Goal: Task Accomplishment & Management: Manage account settings

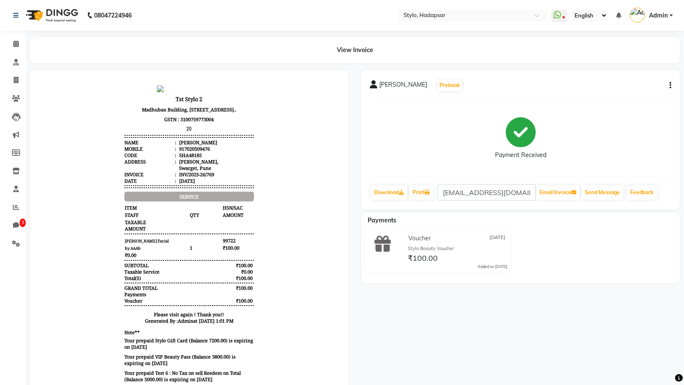
click at [670, 85] on icon "button" at bounding box center [670, 85] width 2 height 0
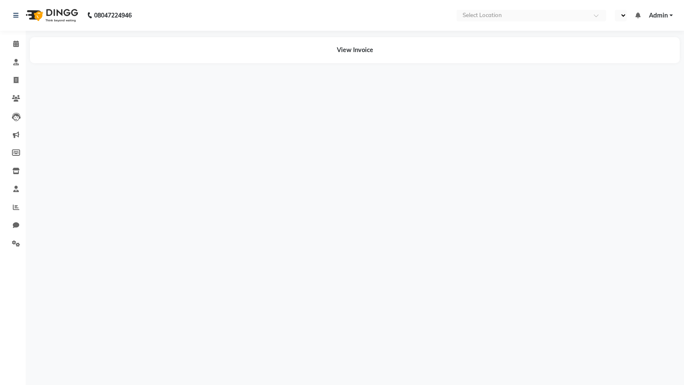
select select "en"
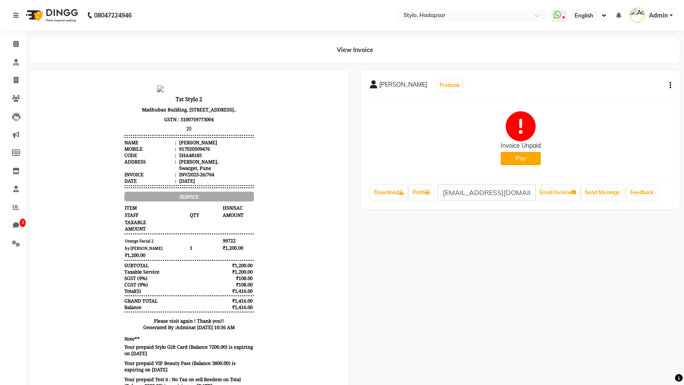
click at [529, 156] on button "Pay" at bounding box center [520, 158] width 40 height 13
select select "23"
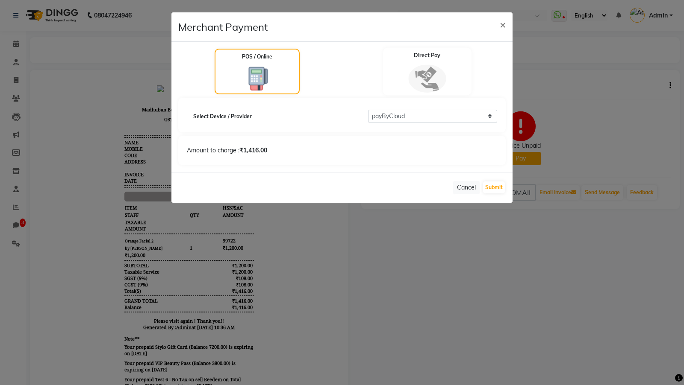
click at [411, 84] on img at bounding box center [427, 79] width 38 height 28
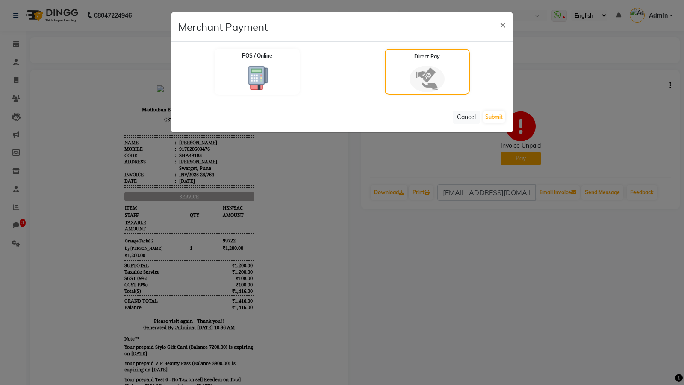
click at [482, 118] on div "Cancel Submit" at bounding box center [341, 117] width 341 height 31
click at [485, 118] on button "Submit" at bounding box center [494, 117] width 22 height 12
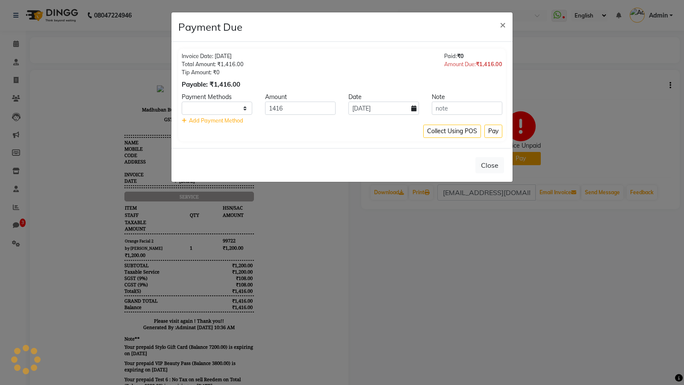
select select "1"
click at [246, 111] on select "CASH CARD GPay UPI CUSTOM PayTM ONLINE NearBy PhonePe" at bounding box center [217, 108] width 71 height 13
click at [491, 162] on button "Close" at bounding box center [489, 165] width 29 height 16
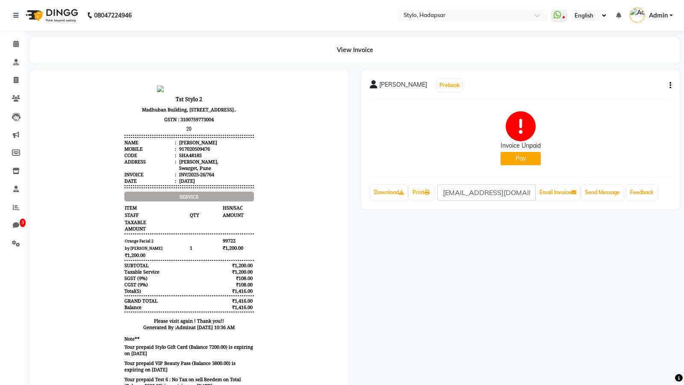
click at [670, 86] on icon "button" at bounding box center [670, 85] width 2 height 0
click at [589, 92] on div "Edit Invoice" at bounding box center [613, 96] width 88 height 11
select select "service"
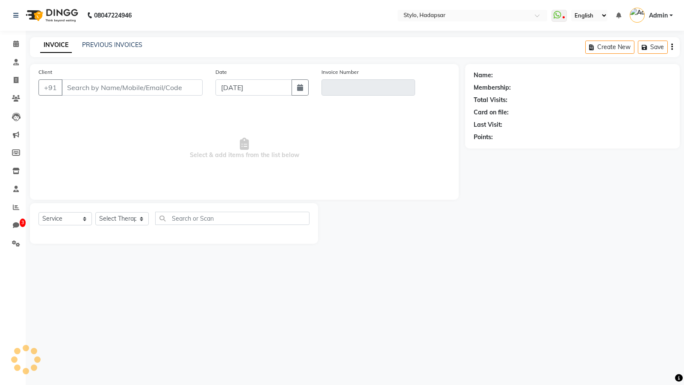
type input "7020509476"
type input "INV/2025-26/764"
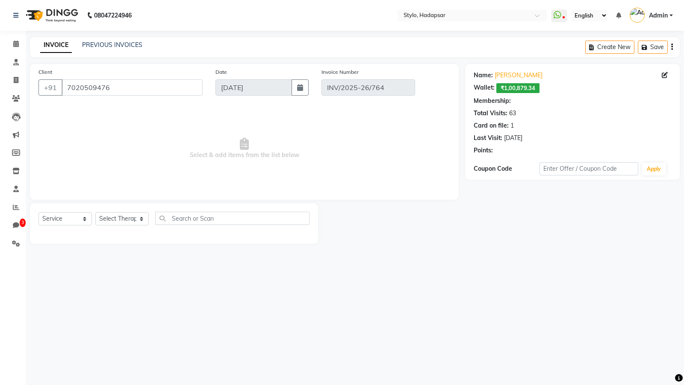
select select "6: Object"
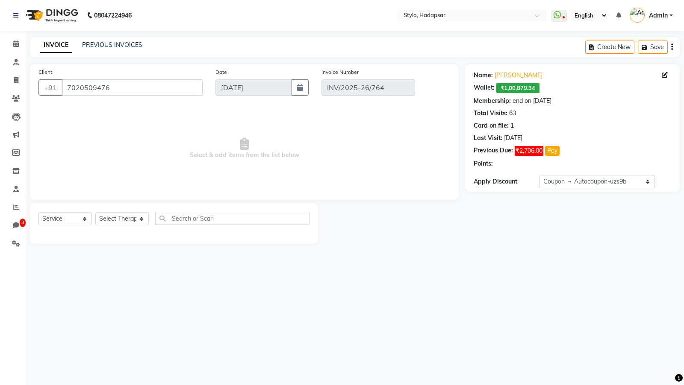
select select "select"
select select "Z73944"
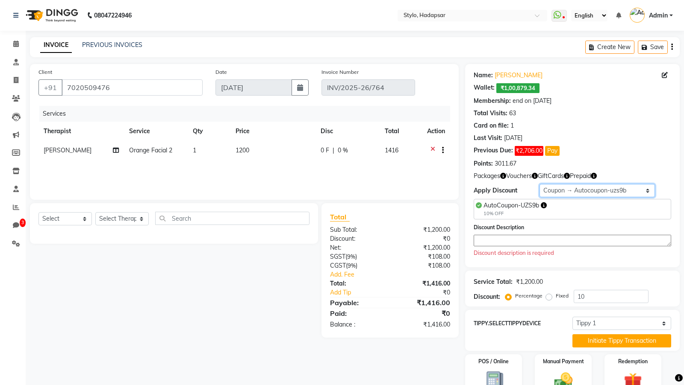
click at [566, 190] on select "Select Membership → Membership Redemption Test Membership → testing San Members…" at bounding box center [596, 190] width 115 height 13
select select "0:"
type input "0"
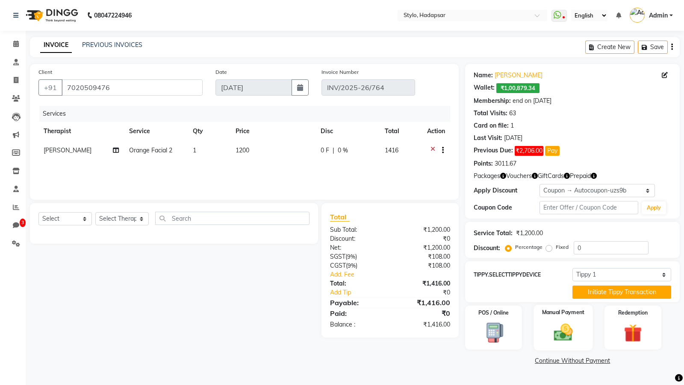
click at [557, 329] on img at bounding box center [562, 333] width 31 height 22
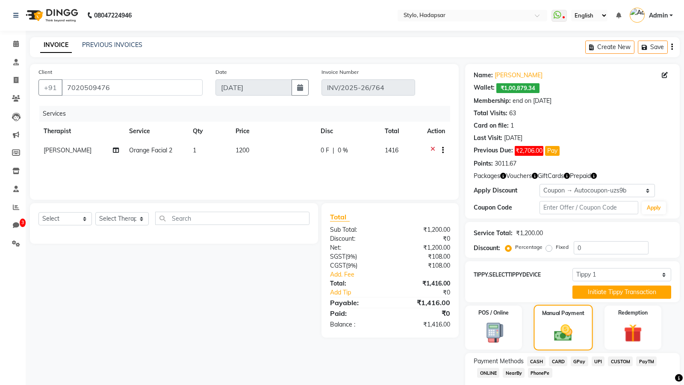
scroll to position [49, 0]
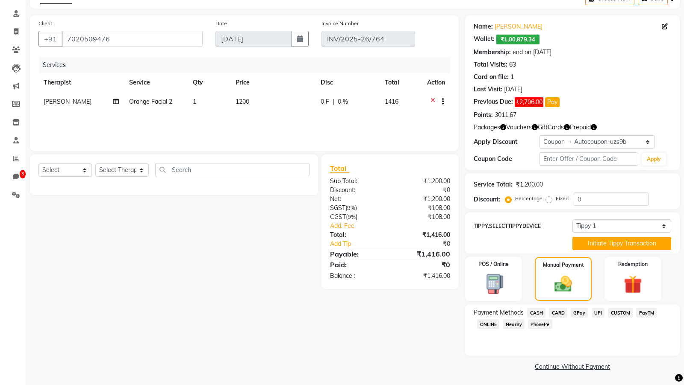
click at [535, 312] on span "CASH" at bounding box center [536, 313] width 18 height 10
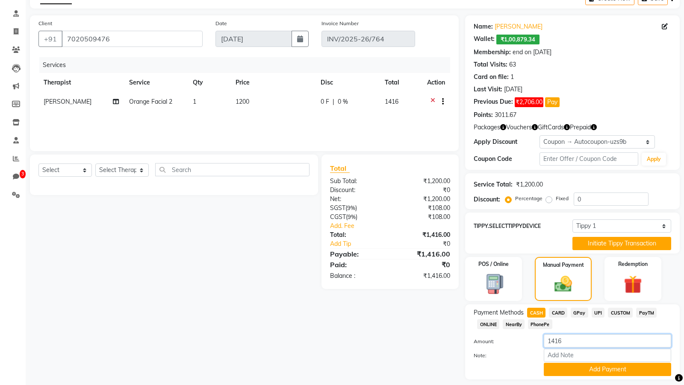
drag, startPoint x: 552, startPoint y: 340, endPoint x: 576, endPoint y: 340, distance: 23.9
click at [576, 340] on input "1416" at bounding box center [607, 341] width 127 height 13
type input "1000"
click at [567, 367] on button "Add Payment" at bounding box center [607, 369] width 127 height 13
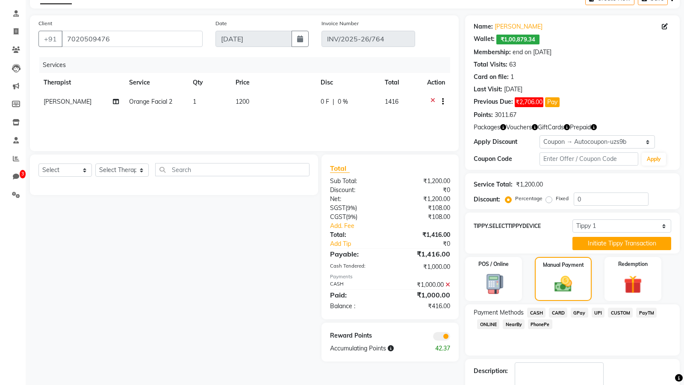
scroll to position [84, 0]
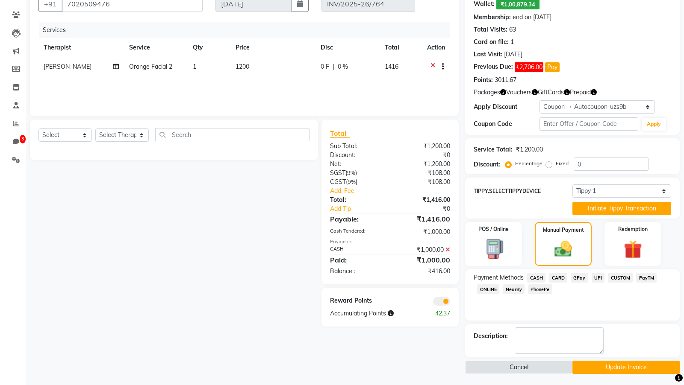
drag, startPoint x: 582, startPoint y: 363, endPoint x: 562, endPoint y: 317, distance: 49.9
click at [562, 317] on div "Name: Ganesh Poul Wallet: ₹1,00,879.34 Membership: end on Sep 11, 2025 Total Vi…" at bounding box center [575, 177] width 221 height 394
click at [624, 250] on img at bounding box center [632, 250] width 31 height 24
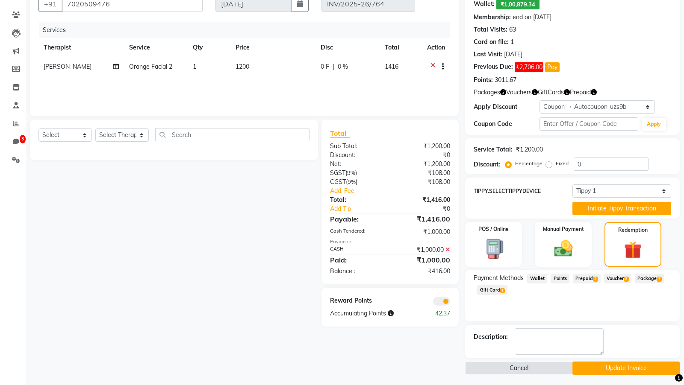
click at [539, 279] on span "Wallet" at bounding box center [537, 279] width 20 height 10
drag, startPoint x: 473, startPoint y: 304, endPoint x: 528, endPoint y: 304, distance: 55.6
click at [528, 304] on div "Payment Methods Wallet Points Prepaid 3 Voucher 2 Package 7 Gift Card 1 Balance…" at bounding box center [572, 296] width 215 height 51
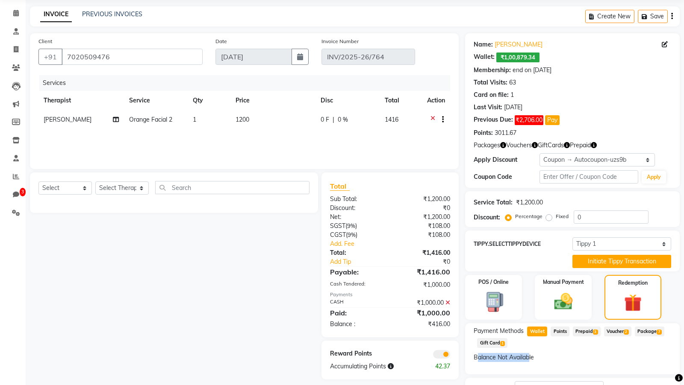
scroll to position [0, 0]
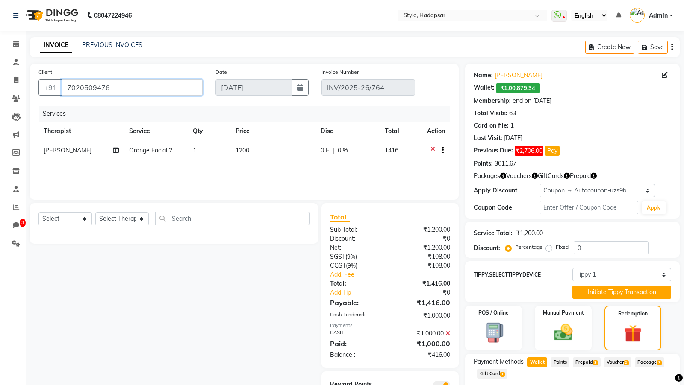
click at [83, 85] on input "7020509476" at bounding box center [132, 87] width 141 height 16
click at [606, 53] on button "Create New" at bounding box center [609, 47] width 49 height 13
select select "service"
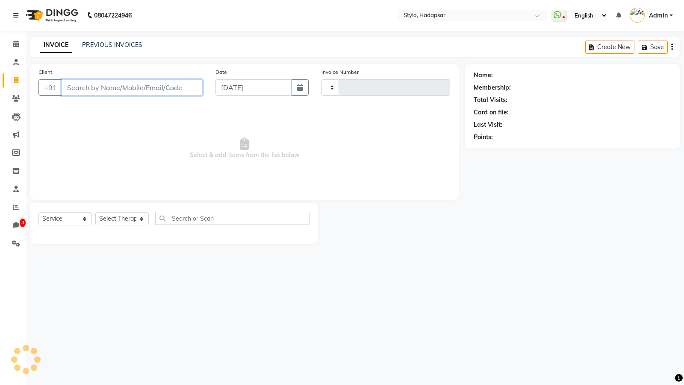
type input "770"
select select "157"
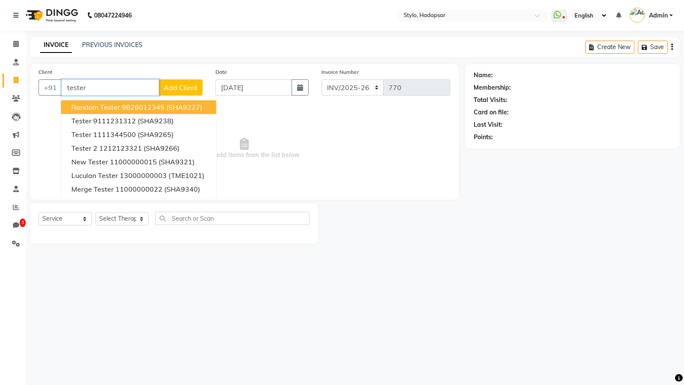
click at [109, 110] on span "Random Tester" at bounding box center [95, 107] width 49 height 9
type input "9826012345"
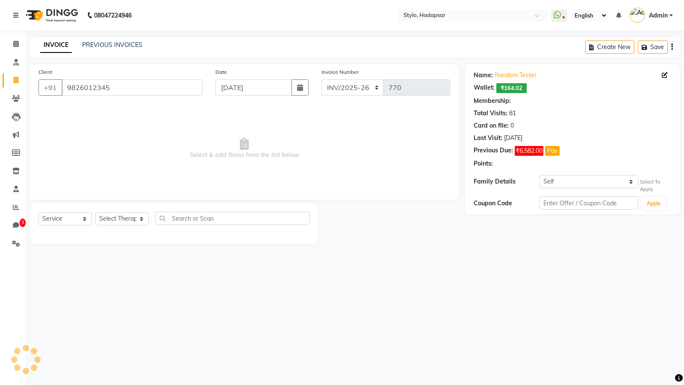
select select "1: Object"
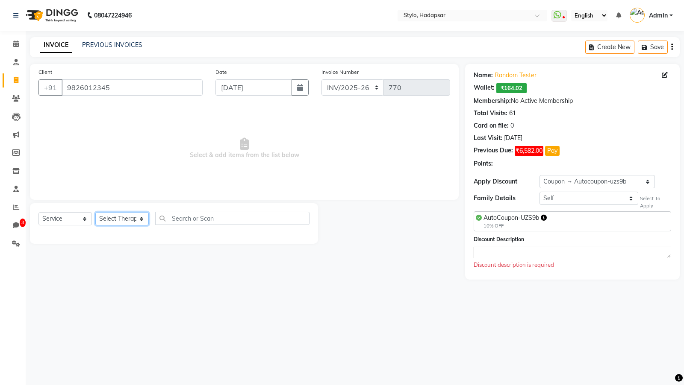
click at [115, 218] on select "Select Therapist AAAb aadi manav abc testing Abc testing abhi Admin A Amit Anki…" at bounding box center [121, 218] width 53 height 13
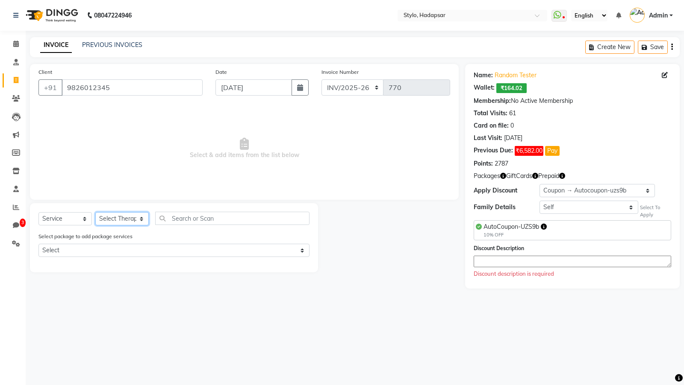
select select "4646"
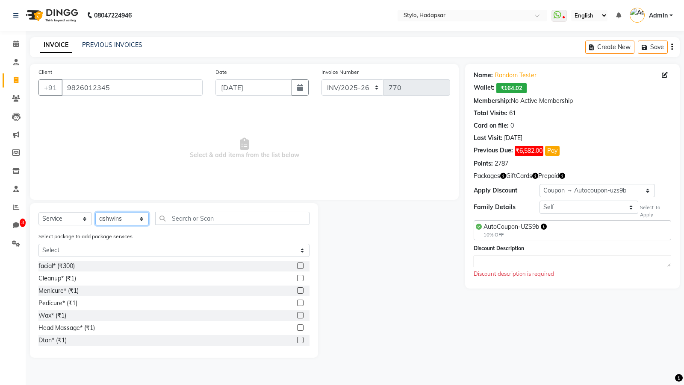
scroll to position [2503, 0]
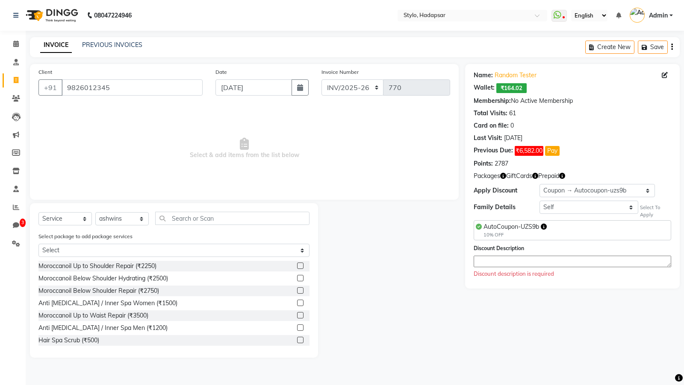
click at [300, 339] on label at bounding box center [300, 340] width 6 height 6
click at [300, 339] on input "checkbox" at bounding box center [300, 341] width 6 height 6
checkbox input "true"
select select "Z73944"
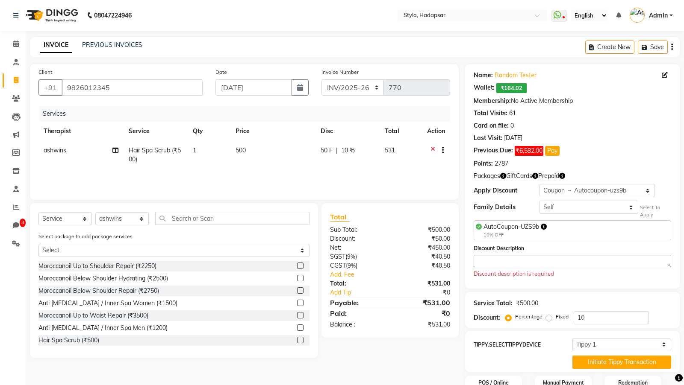
checkbox input "false"
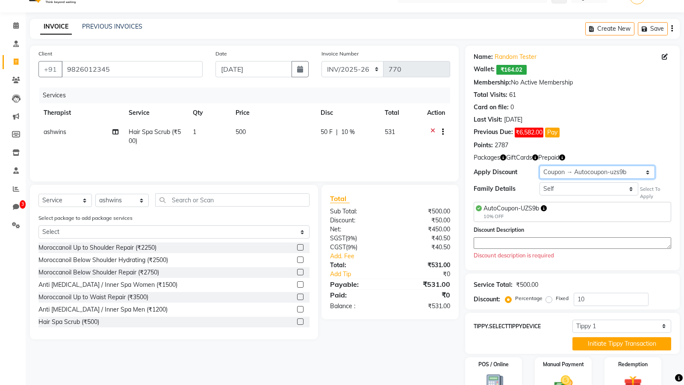
click at [564, 175] on select "Select Coupon → Autocoupon-uzs9b Coupon → Multi-redeem Coupon Coupon → Locality…" at bounding box center [596, 172] width 115 height 13
click at [510, 245] on textarea at bounding box center [572, 244] width 197 height 12
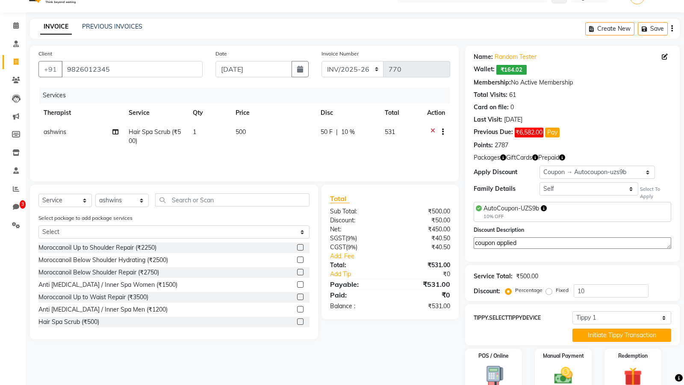
scroll to position [55, 0]
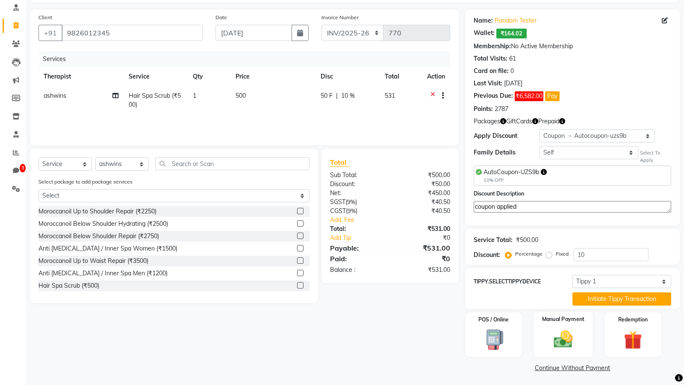
type textarea "coupon applied"
click at [566, 338] on img at bounding box center [562, 340] width 31 height 22
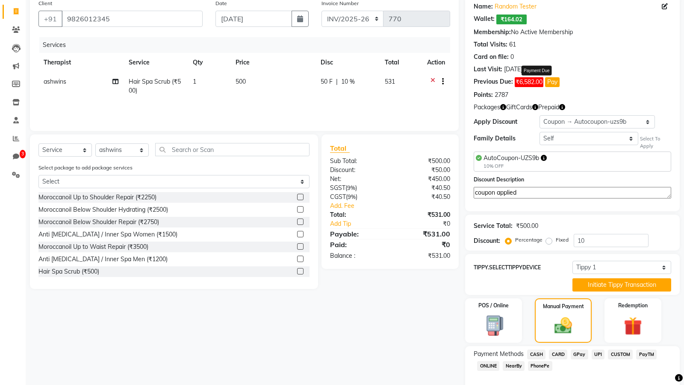
scroll to position [109, 0]
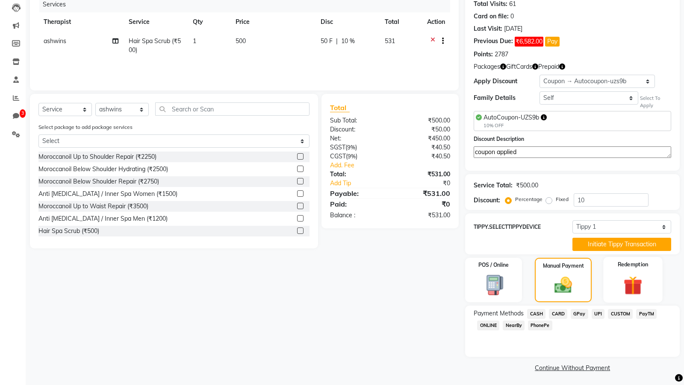
click at [617, 291] on img at bounding box center [632, 286] width 31 height 24
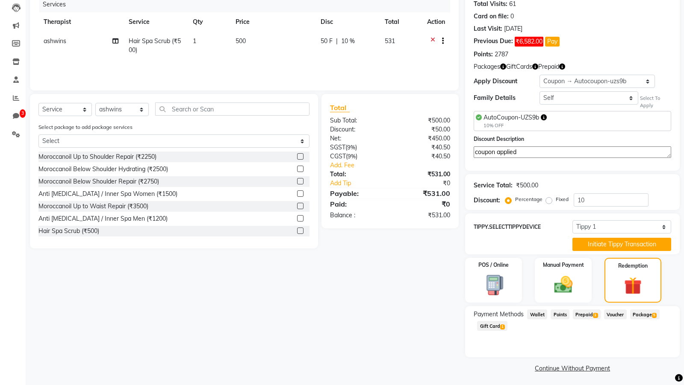
click at [533, 310] on span "Wallet" at bounding box center [537, 315] width 20 height 10
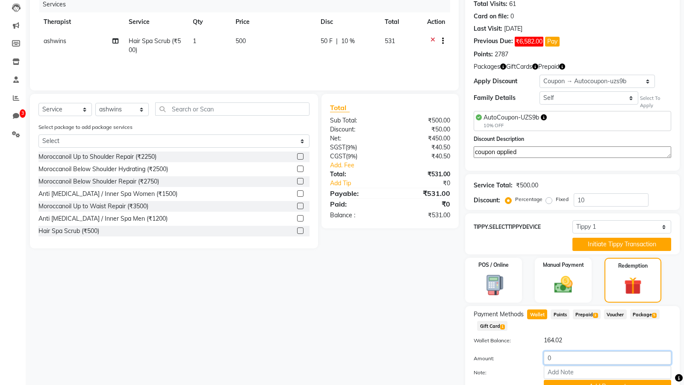
click at [544, 358] on input "0" at bounding box center [607, 358] width 127 height 13
type input "0"
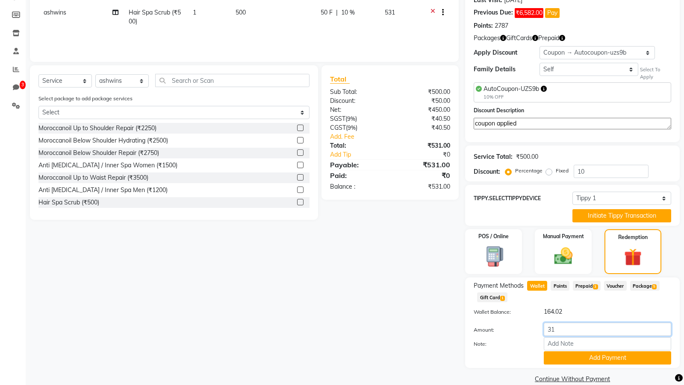
scroll to position [146, 0]
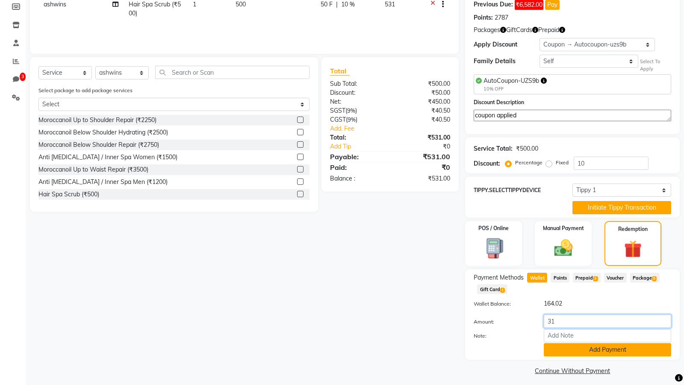
type input "31"
click at [582, 346] on button "Add Payment" at bounding box center [607, 350] width 127 height 13
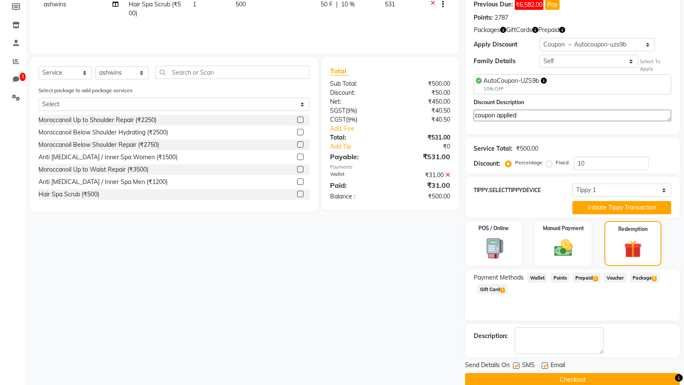
scroll to position [158, 0]
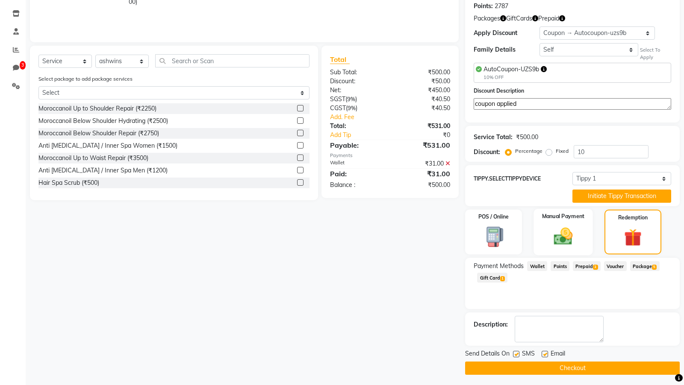
click at [561, 234] on img at bounding box center [562, 237] width 31 height 22
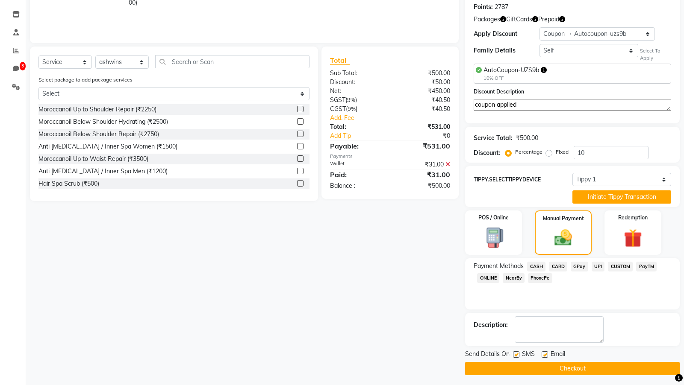
click at [541, 265] on span "CASH" at bounding box center [536, 267] width 18 height 10
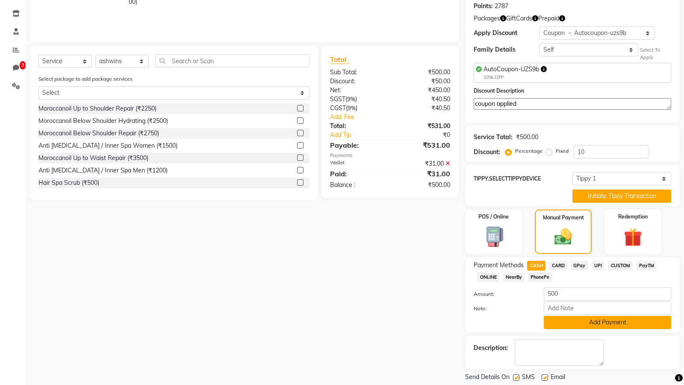
click at [552, 327] on button "Add Payment" at bounding box center [607, 322] width 127 height 13
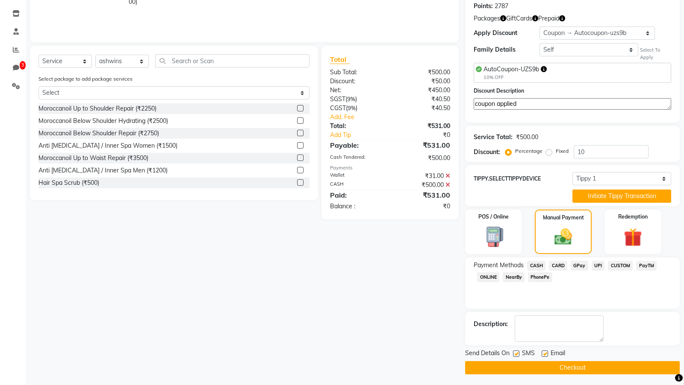
scroll to position [157, 0]
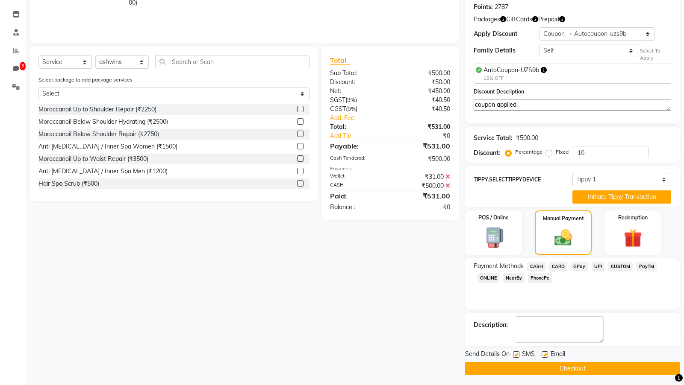
click at [448, 185] on icon at bounding box center [447, 186] width 5 height 6
click at [539, 265] on span "CASH" at bounding box center [536, 267] width 18 height 10
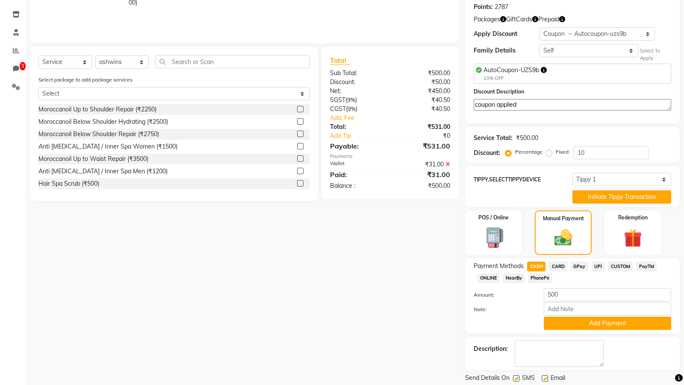
scroll to position [158, 0]
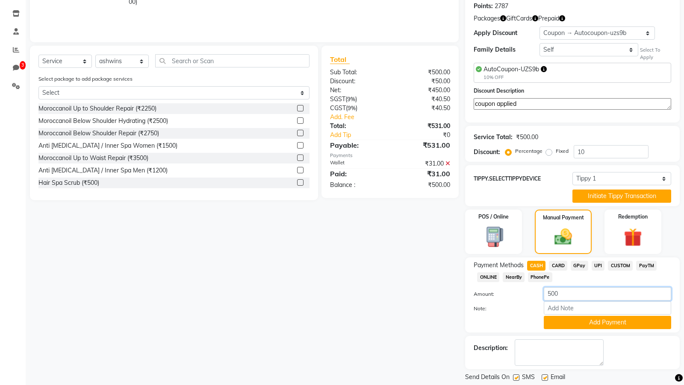
drag, startPoint x: 549, startPoint y: 294, endPoint x: 560, endPoint y: 294, distance: 11.1
click at [560, 294] on input "500" at bounding box center [607, 294] width 127 height 13
type input "5"
type input "250"
click at [579, 331] on div "Name: Random Tester Wallet: ₹164.02 Membership: No Active Membership Total Visi…" at bounding box center [575, 152] width 221 height 492
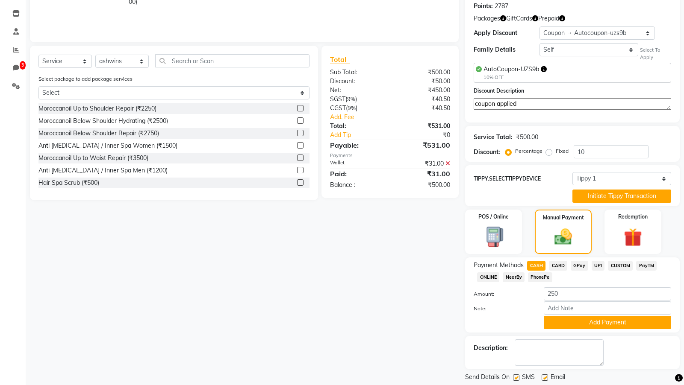
click at [578, 329] on div "Payment Methods CASH CARD GPay UPI CUSTOM PayTM ONLINE NearBy PhonePe Amount: 2…" at bounding box center [572, 295] width 215 height 75
click at [576, 325] on button "Add Payment" at bounding box center [607, 322] width 127 height 13
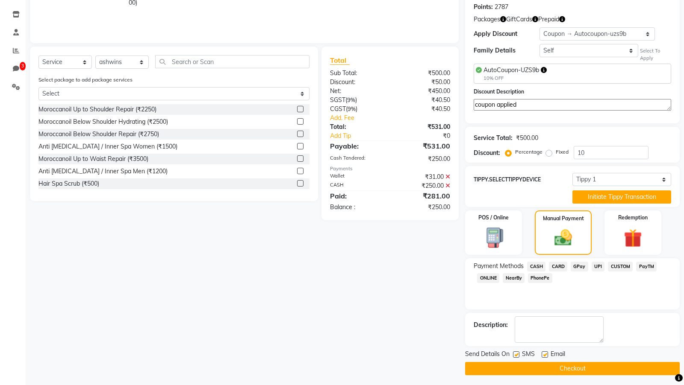
click at [514, 352] on label at bounding box center [516, 355] width 6 height 6
click at [514, 353] on input "checkbox" at bounding box center [516, 356] width 6 height 6
checkbox input "false"
click at [542, 352] on label at bounding box center [544, 355] width 6 height 6
click at [542, 353] on input "checkbox" at bounding box center [544, 356] width 6 height 6
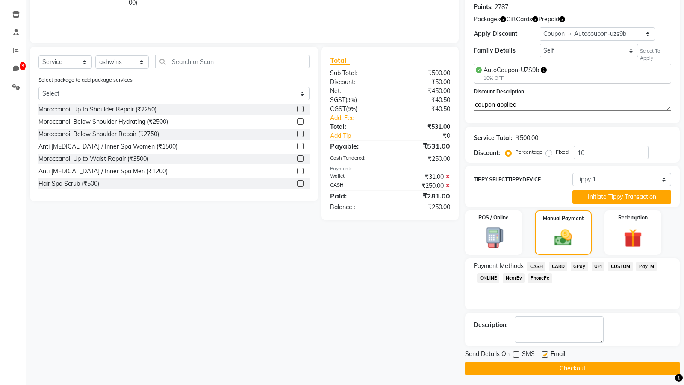
checkbox input "false"
click at [532, 367] on button "Checkout" at bounding box center [572, 368] width 215 height 13
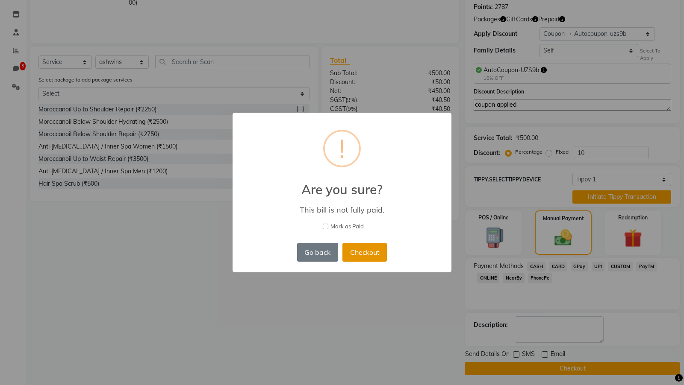
click at [363, 258] on button "Checkout" at bounding box center [364, 252] width 44 height 19
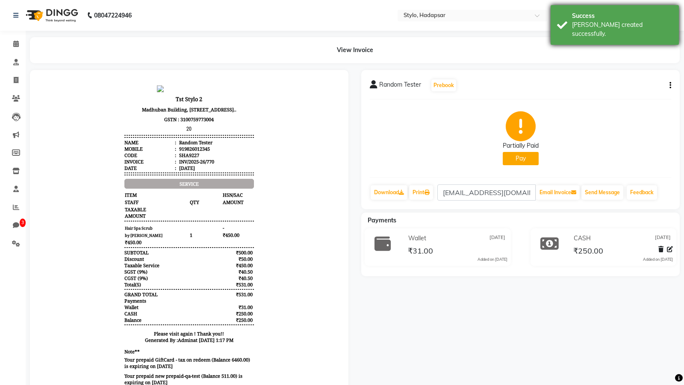
click at [600, 35] on div "Success Bill created successfully." at bounding box center [614, 25] width 128 height 40
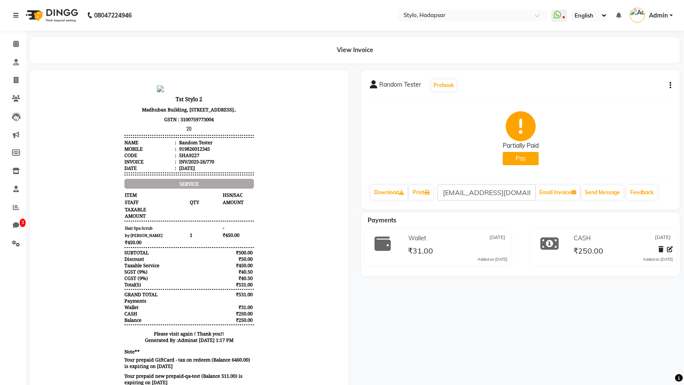
click at [668, 82] on button "button" at bounding box center [668, 85] width 5 height 9
click at [524, 153] on button "Pay" at bounding box center [521, 158] width 36 height 13
select select "23"
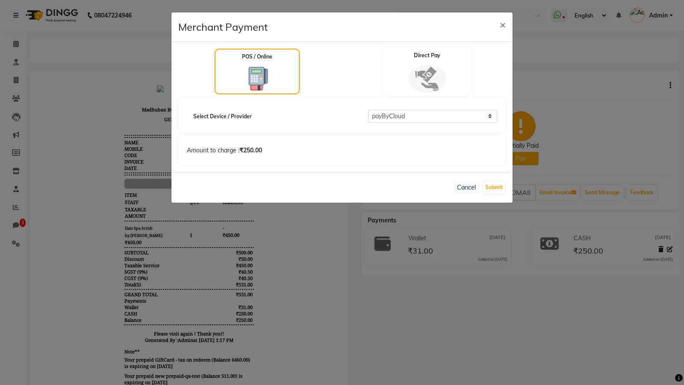
click at [394, 54] on div "Direct Pay" at bounding box center [427, 71] width 88 height 47
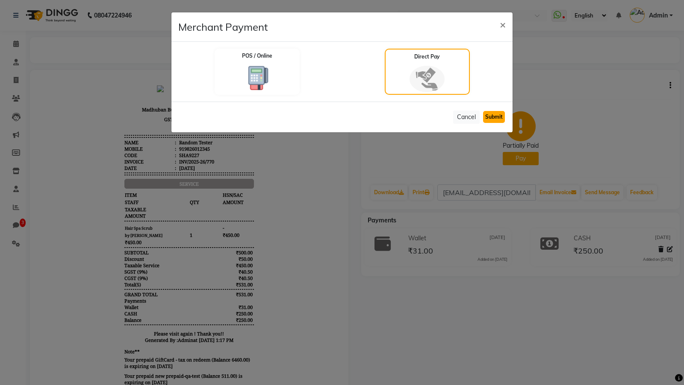
click at [488, 113] on button "Submit" at bounding box center [494, 117] width 22 height 12
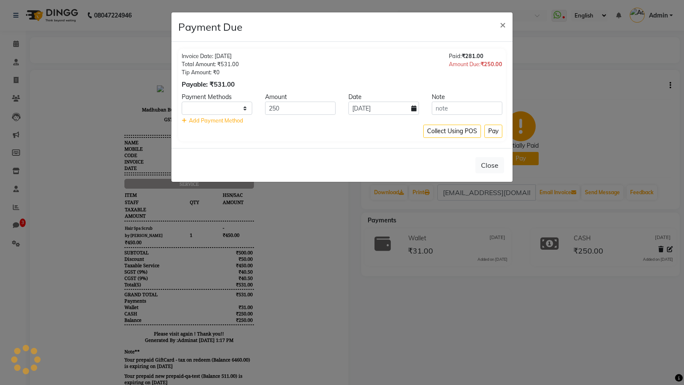
select select "1"
click at [488, 161] on button "Close" at bounding box center [489, 165] width 29 height 16
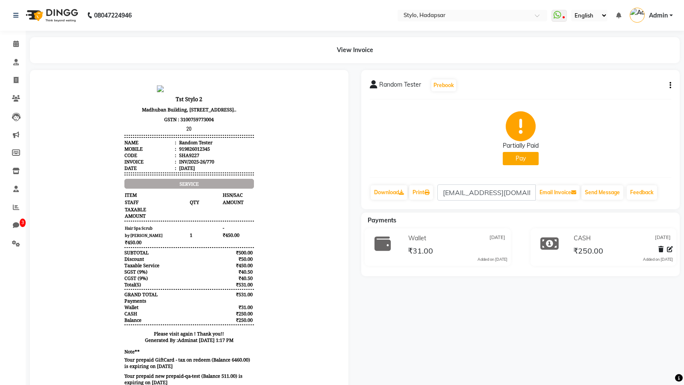
drag, startPoint x: 409, startPoint y: 243, endPoint x: 508, endPoint y: 235, distance: 99.1
click at [508, 235] on div "Wallet Sep 03, 2025 ₹31.00 Added on Sep 03, 2025" at bounding box center [457, 247] width 114 height 31
drag, startPoint x: 406, startPoint y: 241, endPoint x: 436, endPoint y: 242, distance: 29.9
click at [436, 242] on div "Wallet Sep 03, 2025" at bounding box center [456, 238] width 101 height 13
click at [405, 235] on div "Wallet Sep 03, 2025 ₹31.00 Added on Sep 03, 2025" at bounding box center [457, 247] width 114 height 31
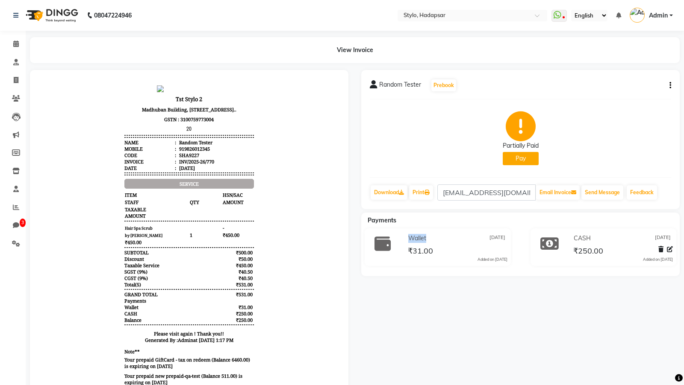
click at [405, 235] on div "Wallet Sep 03, 2025 ₹31.00 Added on Sep 03, 2025" at bounding box center [457, 247] width 114 height 31
click at [18, 79] on icon at bounding box center [16, 80] width 5 height 6
select select "service"
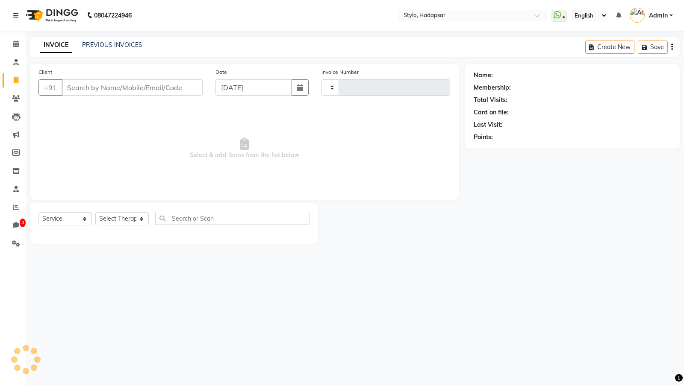
type input "771"
select select "157"
click at [12, 100] on icon at bounding box center [16, 98] width 8 height 6
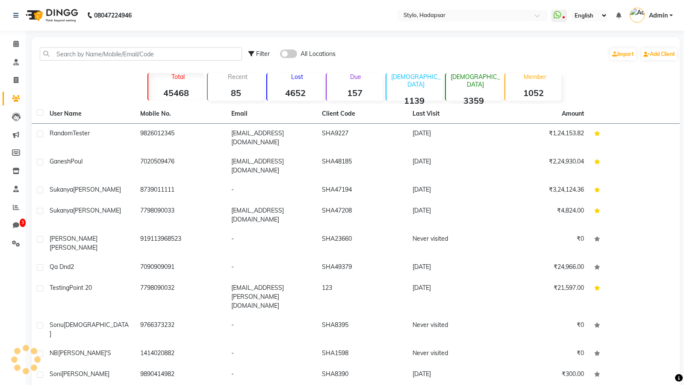
click at [68, 132] on span "Random" at bounding box center [61, 133] width 23 height 8
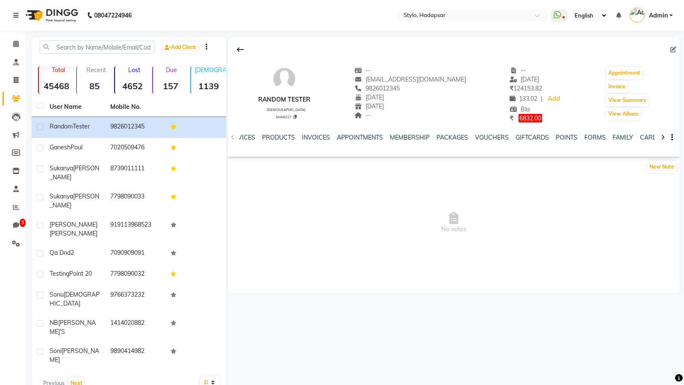
scroll to position [0, 126]
click at [637, 136] on link "WALLET" at bounding box center [640, 138] width 24 height 8
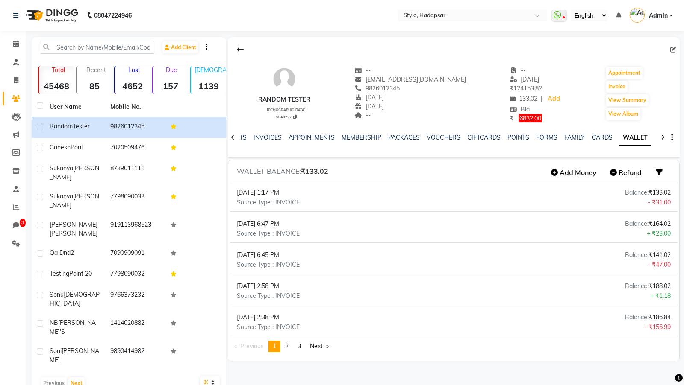
scroll to position [0, 33]
click at [265, 143] on div "NOTES FORMULA SERVICES PRODUCTS INVOICES APPOINTMENTS MEMBERSHIP PACKAGES VOUCH…" at bounding box center [409, 141] width 401 height 16
click at [261, 135] on link "INVOICES" at bounding box center [273, 138] width 28 height 8
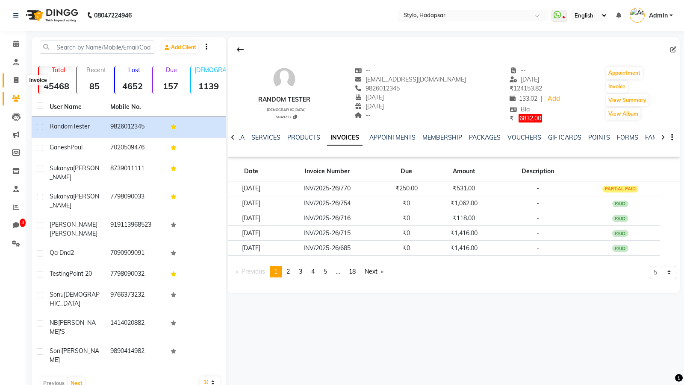
click at [18, 76] on span at bounding box center [16, 81] width 15 height 10
select select "service"
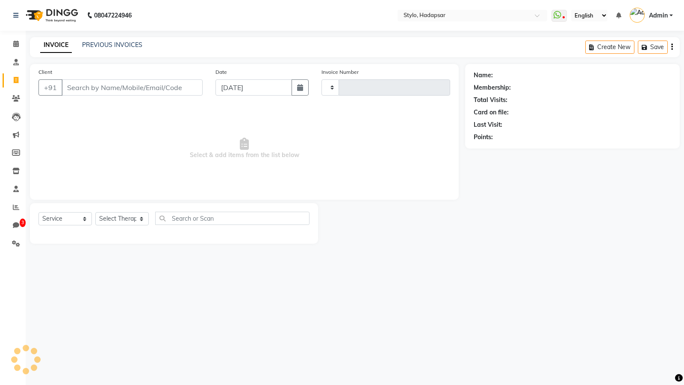
type input "771"
select select "157"
click at [112, 46] on link "PREVIOUS INVOICES" at bounding box center [112, 45] width 60 height 8
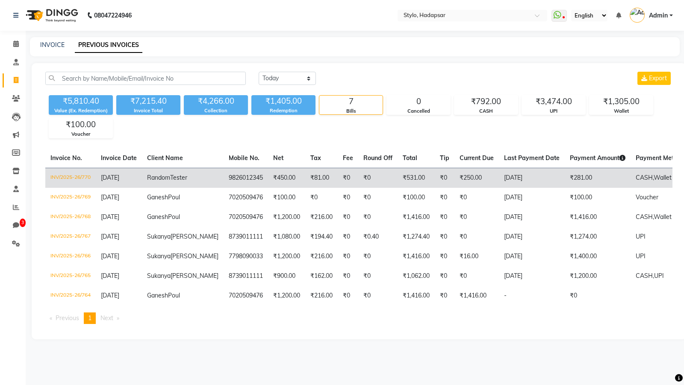
click at [65, 176] on td "INV/2025-26/770" at bounding box center [70, 178] width 50 height 20
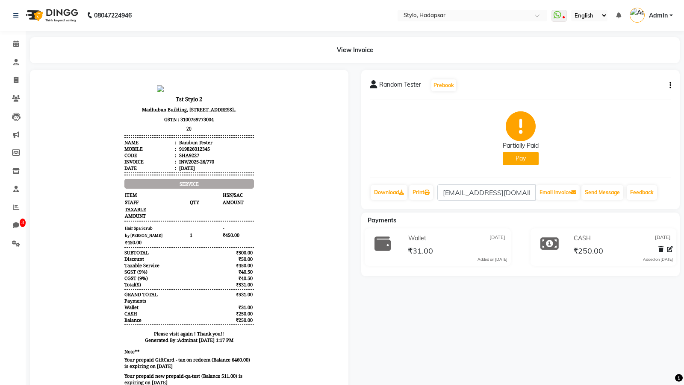
click at [669, 85] on icon "button" at bounding box center [670, 85] width 2 height 0
click at [578, 54] on div "View Invoice" at bounding box center [355, 50] width 650 height 26
click at [671, 86] on icon "button" at bounding box center [670, 85] width 2 height 0
click at [419, 157] on div "Partially Paid Pay" at bounding box center [520, 138] width 301 height 64
drag, startPoint x: 401, startPoint y: 239, endPoint x: 429, endPoint y: 239, distance: 28.2
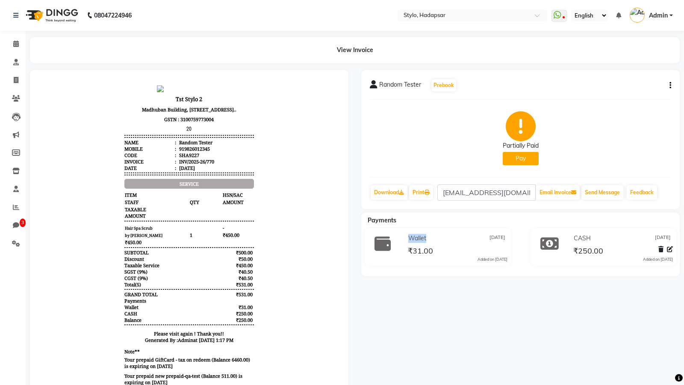
click at [429, 239] on div "Wallet Sep 03, 2025 ₹31.00 Added on Sep 03, 2025" at bounding box center [457, 247] width 114 height 31
click at [669, 85] on icon "button" at bounding box center [670, 85] width 2 height 0
click at [369, 94] on div "Random Tester Prebook Partially Paid Pay Download Print akshay.poorey@GMAIL.COM…" at bounding box center [520, 139] width 318 height 139
click at [671, 84] on div "Random Tester Prebook Partially Paid Pay Download Print akshay.poorey@GMAIL.COM…" at bounding box center [520, 139] width 318 height 139
click at [669, 86] on icon "button" at bounding box center [670, 85] width 2 height 0
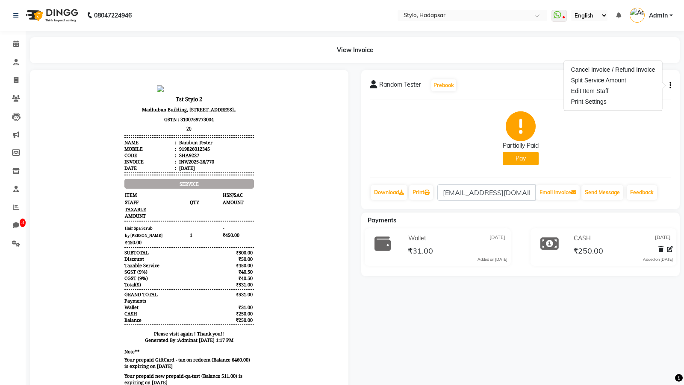
click at [613, 146] on div "Partially Paid Pay" at bounding box center [520, 138] width 301 height 64
click at [671, 85] on icon "button" at bounding box center [670, 85] width 2 height 0
click at [15, 76] on span at bounding box center [16, 81] width 15 height 10
select select "service"
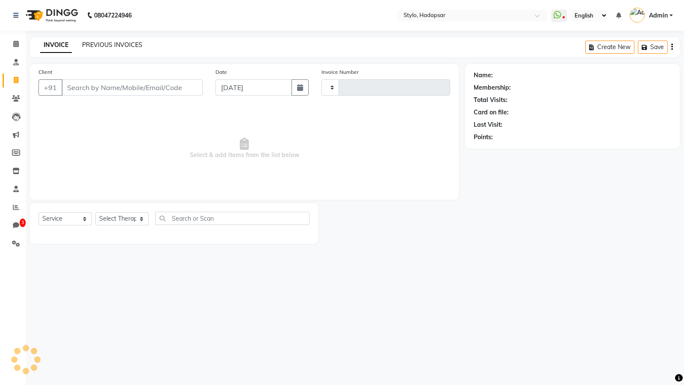
click at [118, 42] on link "PREVIOUS INVOICES" at bounding box center [112, 45] width 60 height 8
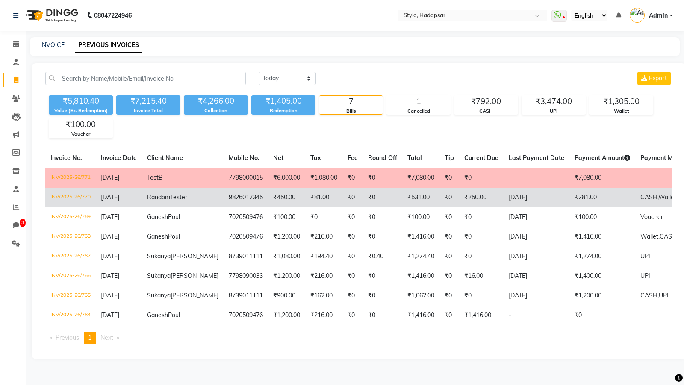
click at [61, 208] on td "INV/2025-26/770" at bounding box center [70, 198] width 50 height 20
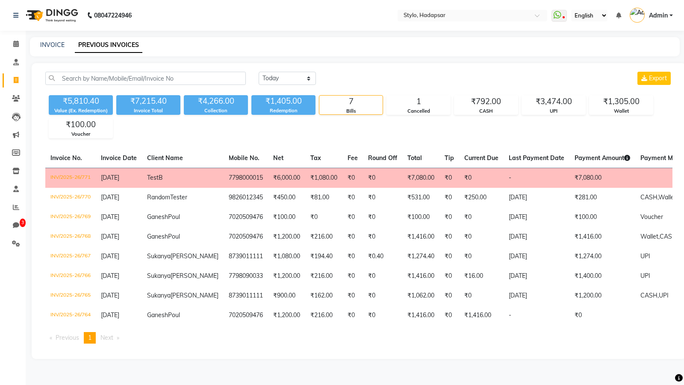
click at [72, 179] on td "INV/2025-26/771" at bounding box center [70, 178] width 50 height 20
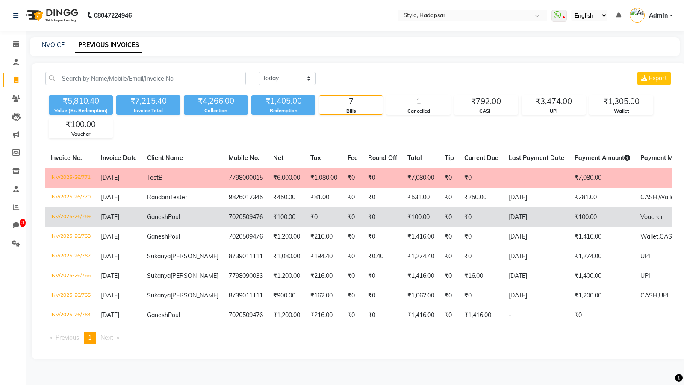
click at [53, 227] on td "INV/2025-26/769" at bounding box center [70, 218] width 50 height 20
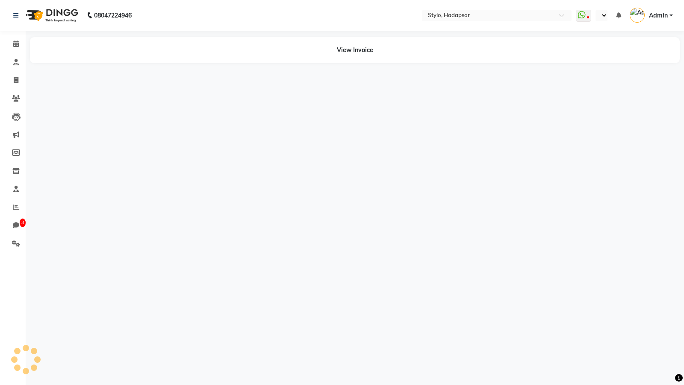
select select "en"
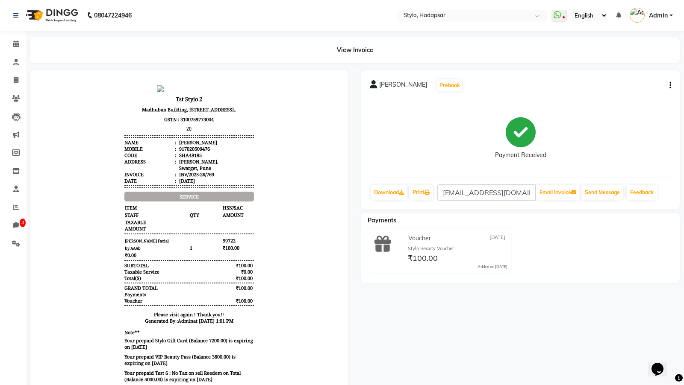
click at [669, 85] on icon "button" at bounding box center [670, 85] width 2 height 0
